Goal: Information Seeking & Learning: Learn about a topic

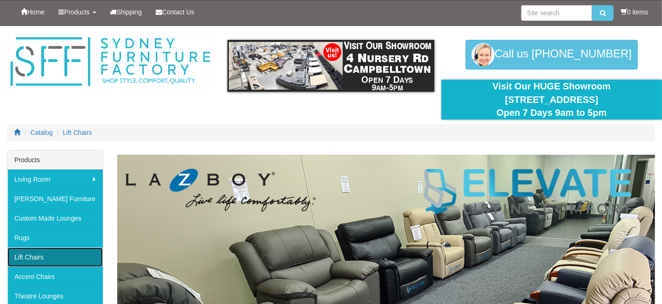
click at [39, 255] on link "Lift Chairs" at bounding box center [54, 256] width 95 height 19
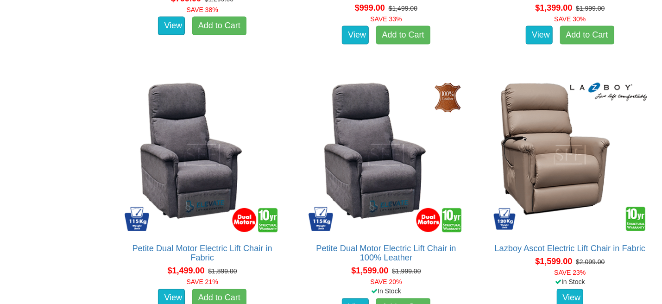
scroll to position [649, 0]
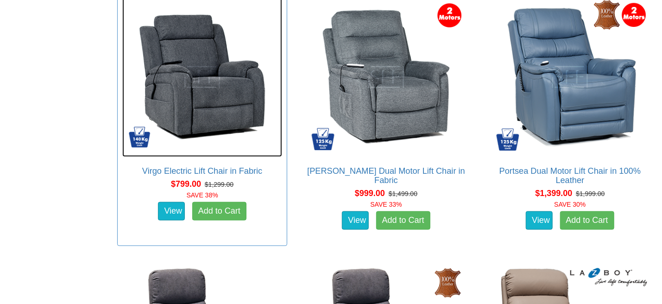
click at [217, 119] on img at bounding box center [202, 77] width 160 height 160
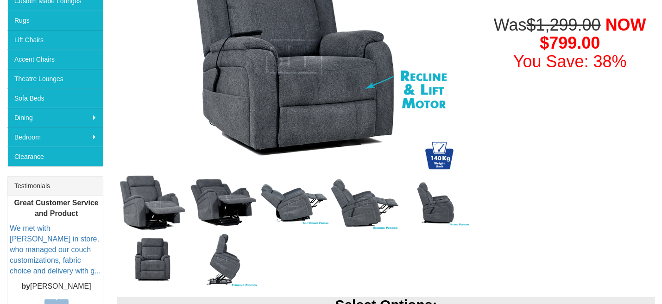
scroll to position [231, 0]
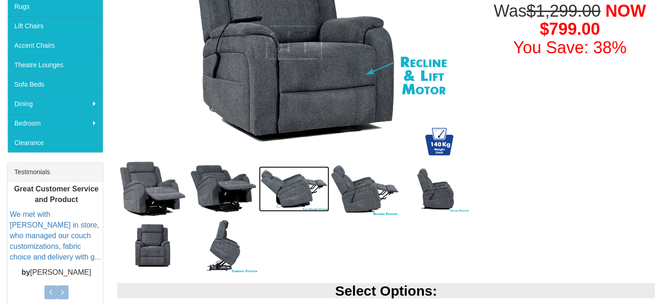
click at [300, 197] on img at bounding box center [294, 188] width 71 height 45
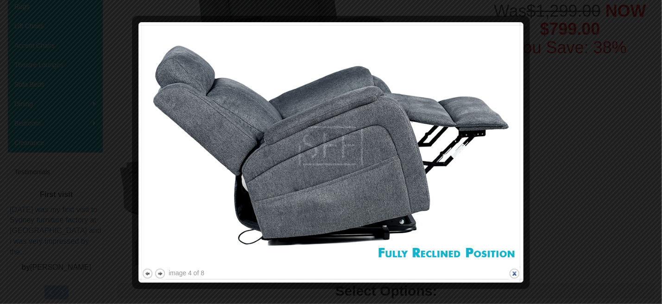
click at [515, 274] on button "close" at bounding box center [515, 274] width 12 height 12
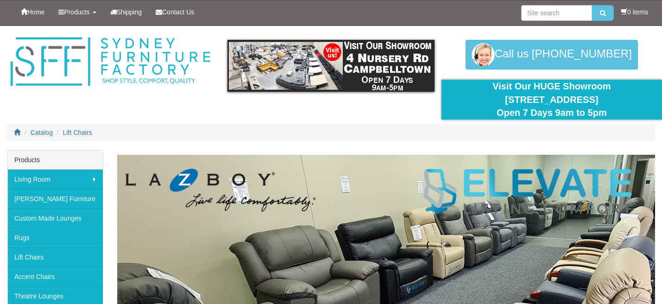
scroll to position [649, 0]
